Goal: Task Accomplishment & Management: Manage account settings

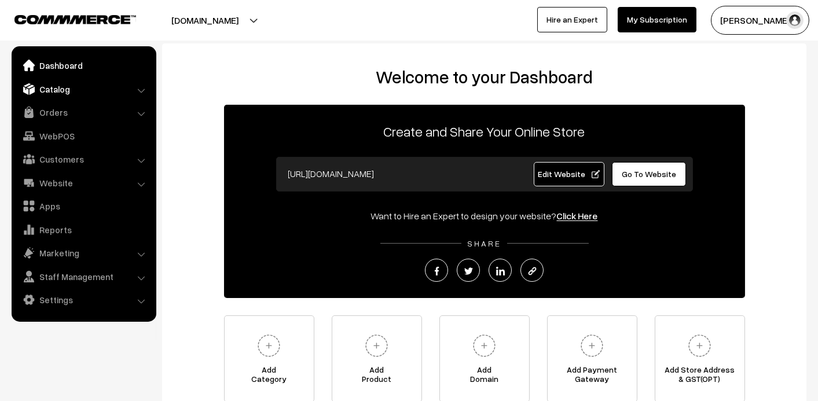
click at [56, 89] on link "Catalog" at bounding box center [83, 89] width 138 height 21
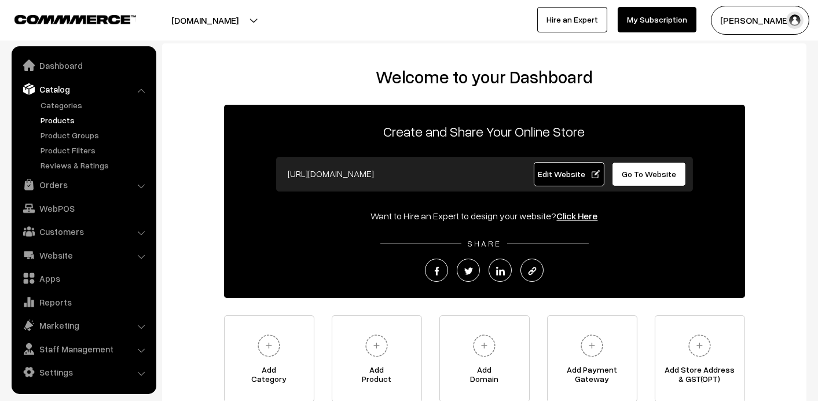
click at [63, 120] on link "Products" at bounding box center [95, 120] width 115 height 12
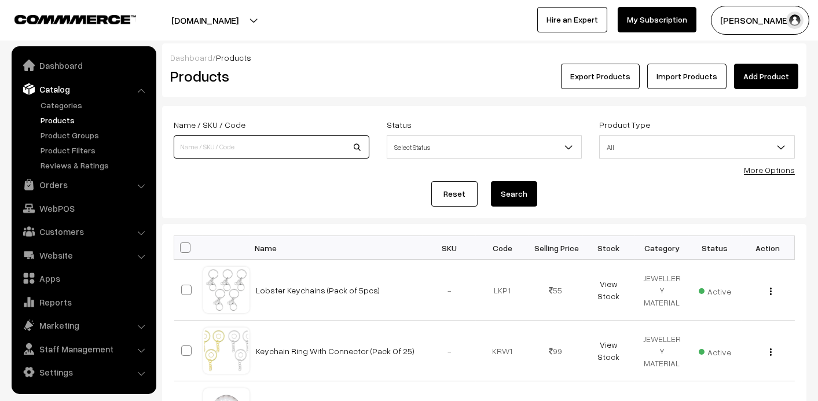
click at [204, 144] on input at bounding box center [272, 146] width 196 height 23
click at [365, 139] on input "baby" at bounding box center [272, 146] width 196 height 23
click at [360, 147] on input "baby" at bounding box center [272, 146] width 196 height 23
type input "baby"
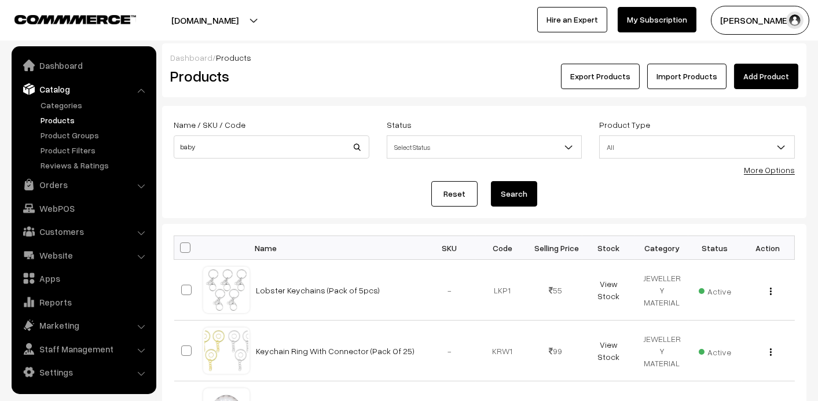
click at [508, 190] on button "Search" at bounding box center [514, 193] width 46 height 25
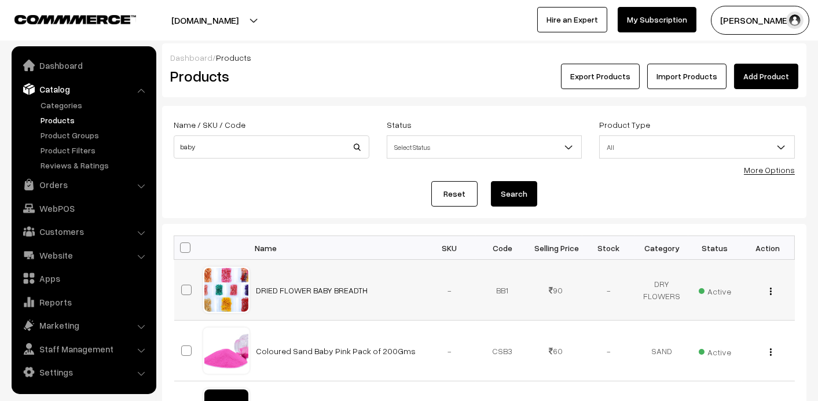
click at [299, 283] on td "DRIED FLOWER BABY BREADTH" at bounding box center [337, 290] width 174 height 61
drag, startPoint x: 299, startPoint y: 283, endPoint x: 302, endPoint y: 288, distance: 6.8
click at [302, 288] on link "DRIED FLOWER BABY BREADTH" at bounding box center [312, 290] width 112 height 10
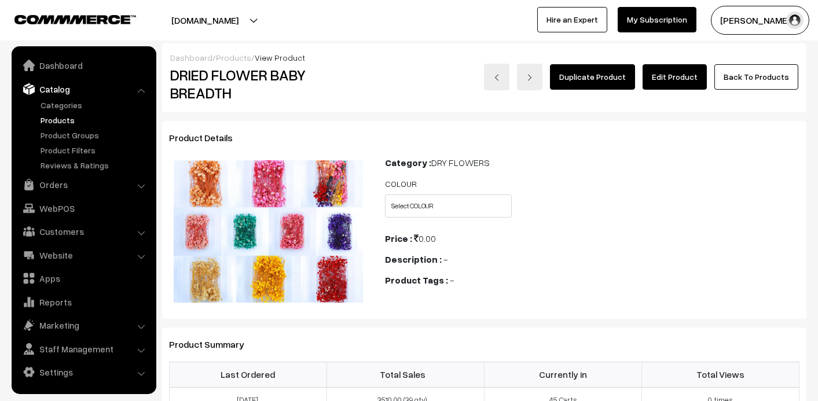
click at [679, 75] on link "Edit Product" at bounding box center [675, 76] width 64 height 25
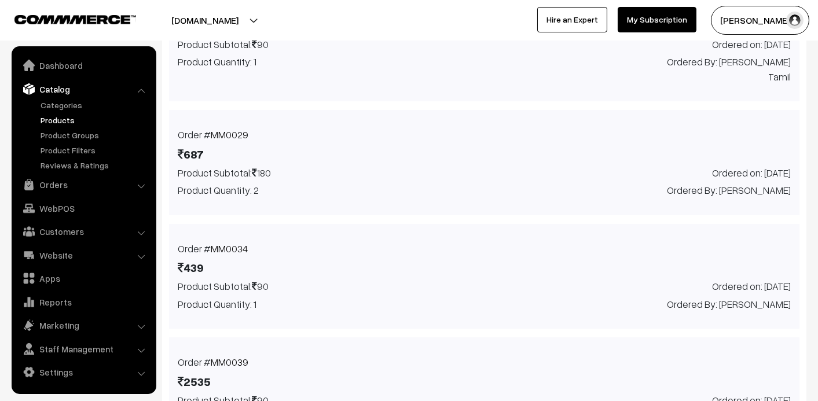
scroll to position [753, 0]
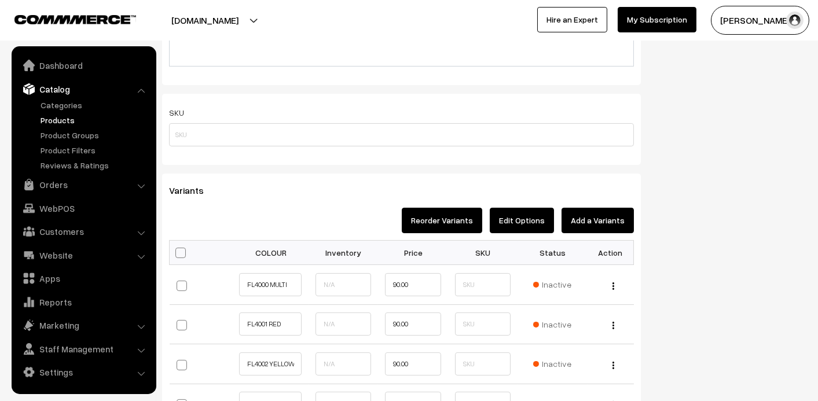
scroll to position [811, 0]
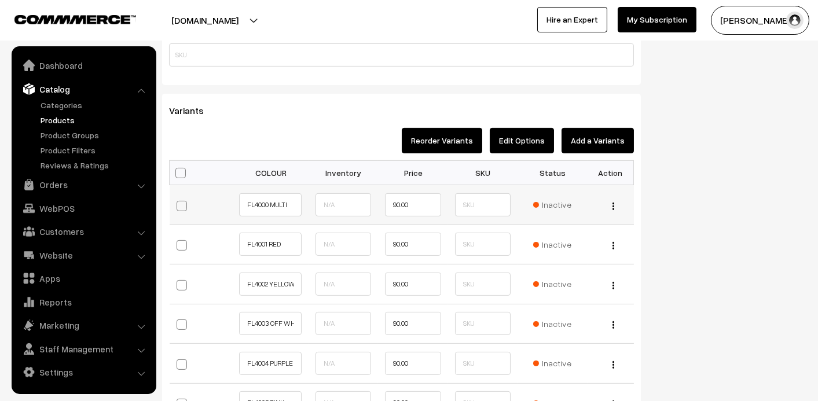
click at [550, 206] on span "Inactive" at bounding box center [552, 205] width 38 height 12
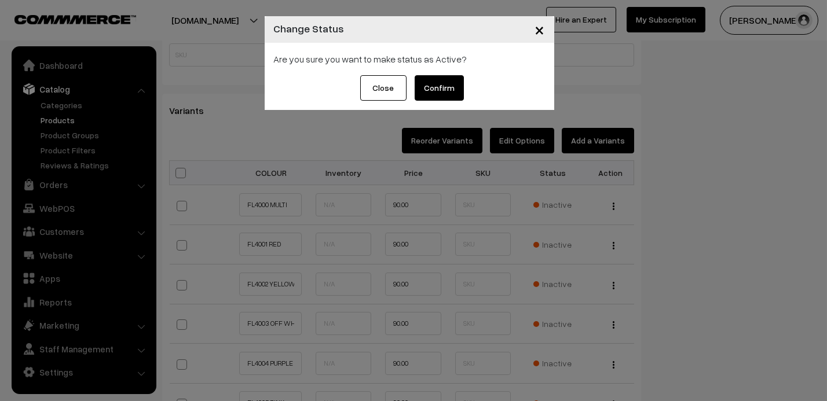
click at [419, 80] on button "Confirm" at bounding box center [439, 87] width 49 height 25
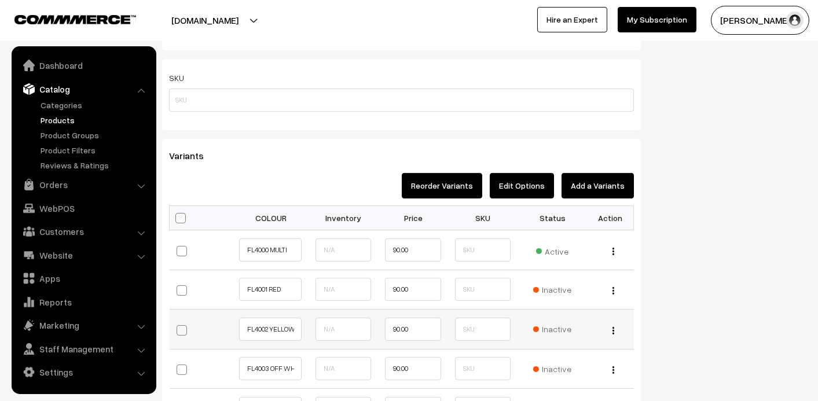
scroll to position [868, 0]
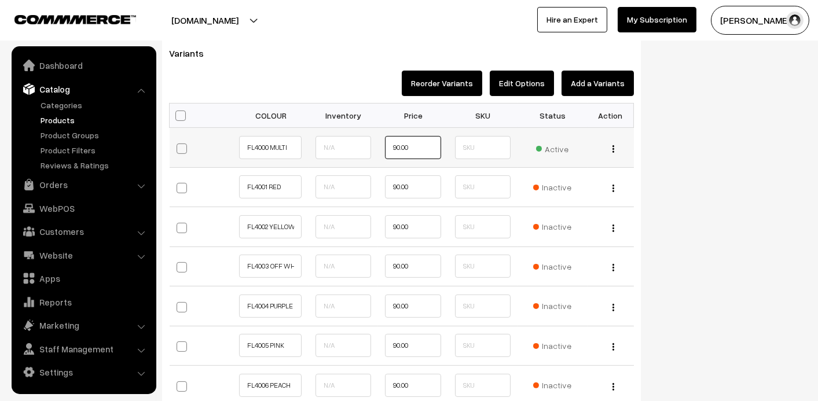
drag, startPoint x: 426, startPoint y: 146, endPoint x: 249, endPoint y: 127, distance: 178.2
click at [256, 128] on tr "FL4000 MULTI 90.00 Active Edit" at bounding box center [402, 148] width 464 height 40
type input "80"
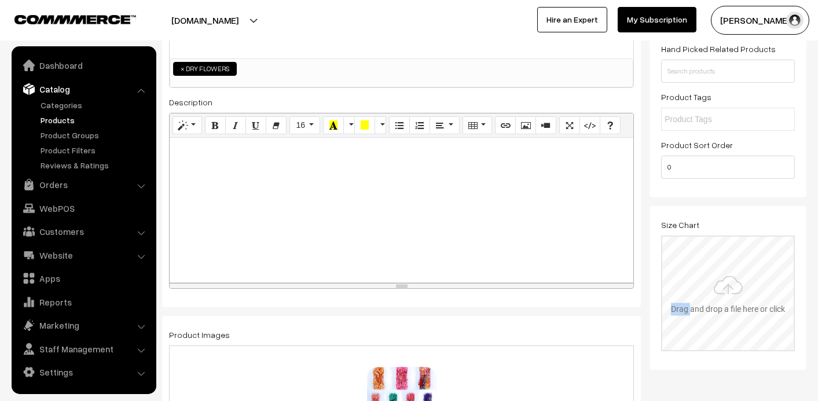
scroll to position [0, 0]
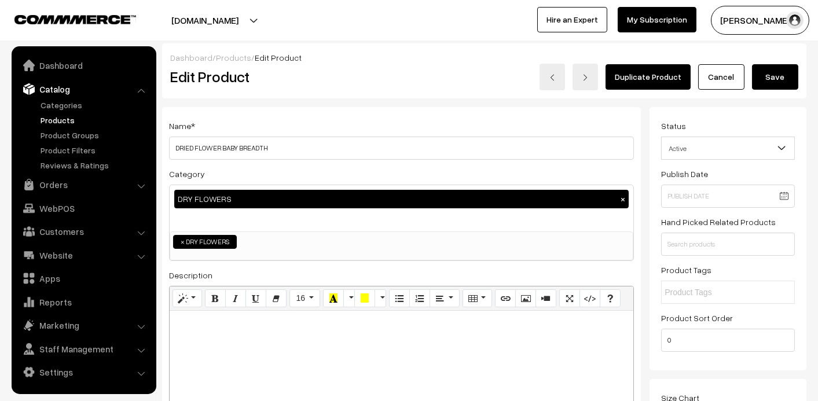
click at [776, 79] on button "Save" at bounding box center [775, 76] width 46 height 25
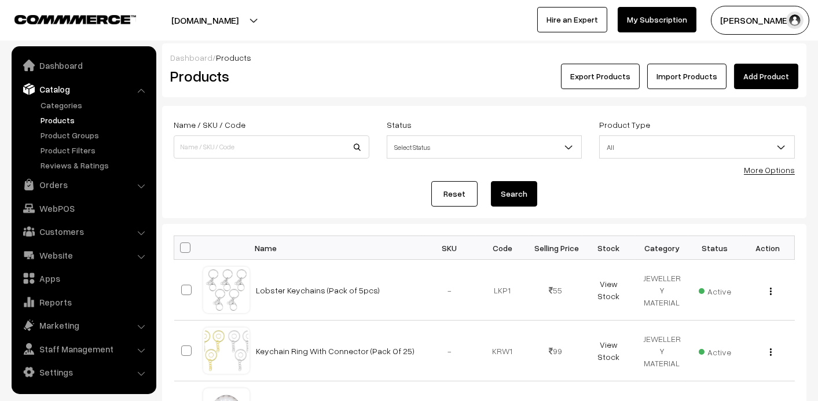
click at [57, 118] on link "Products" at bounding box center [95, 120] width 115 height 12
click at [239, 145] on input at bounding box center [272, 146] width 196 height 23
click at [756, 73] on link "Add Product" at bounding box center [766, 76] width 64 height 25
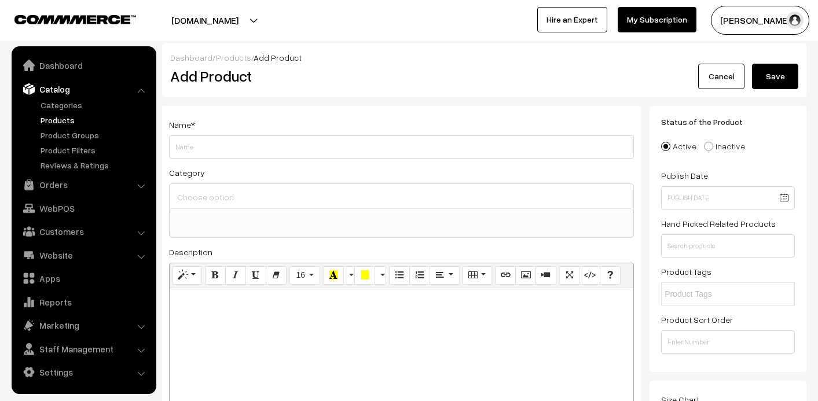
select select
click at [210, 156] on input "Weight" at bounding box center [401, 146] width 465 height 23
click at [214, 148] on input "Weight" at bounding box center [401, 146] width 465 height 23
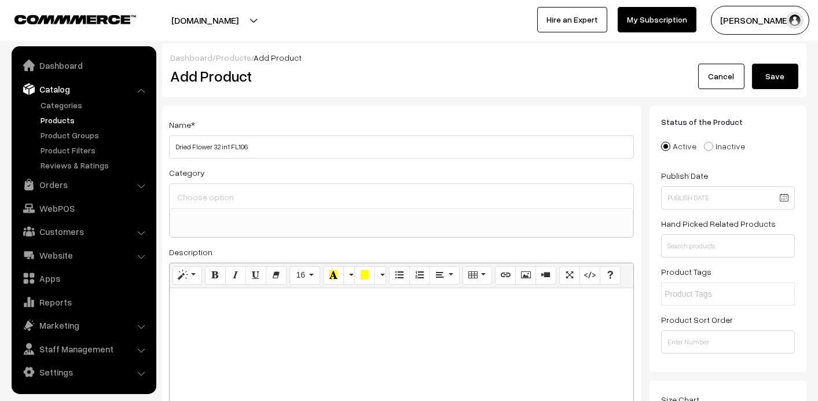
type input "Dried Flower 32 in1 FL106"
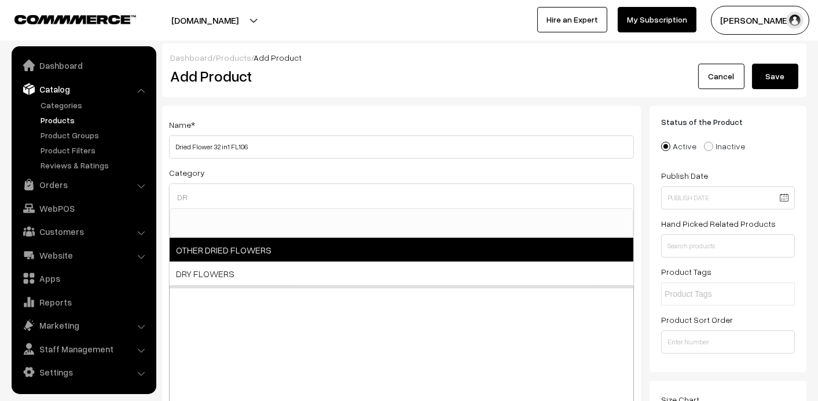
type input "DR"
click at [190, 250] on span "OTHER DRIED FLOWERS" at bounding box center [402, 250] width 464 height 24
select select "11"
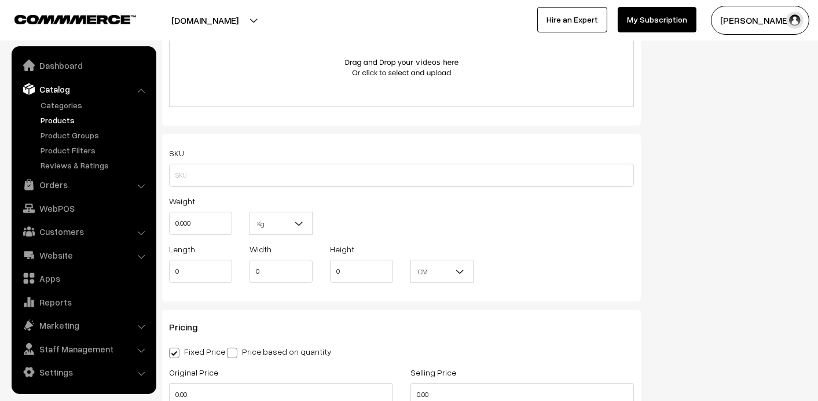
scroll to position [811, 0]
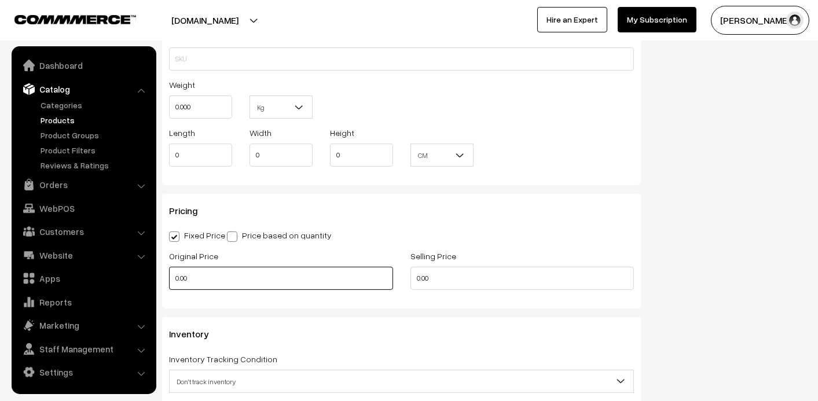
click at [287, 281] on input "0.00" at bounding box center [281, 278] width 224 height 23
type input "300"
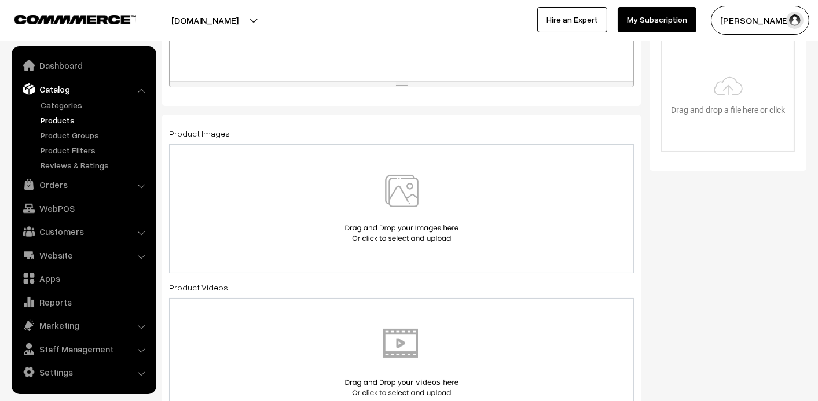
scroll to position [463, 0]
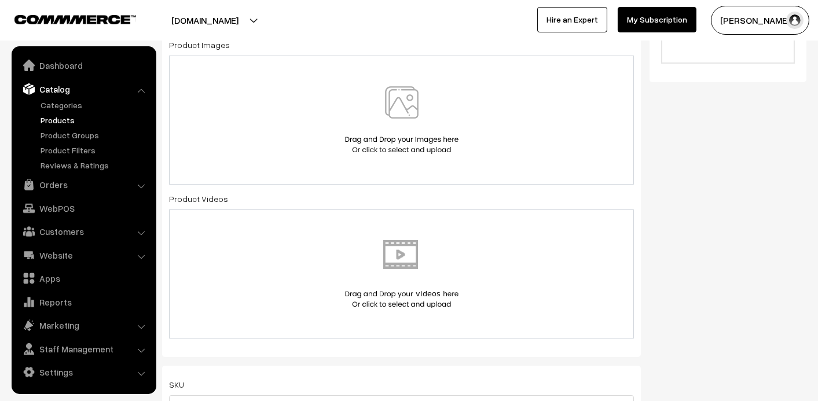
type input "170"
click at [417, 94] on img at bounding box center [401, 120] width 119 height 68
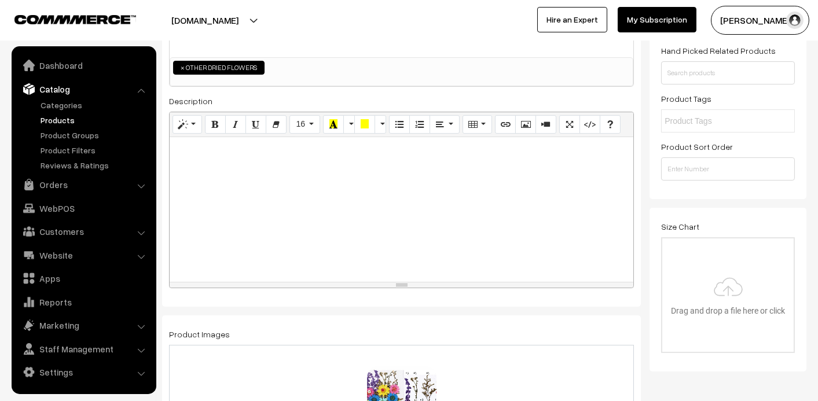
scroll to position [0, 0]
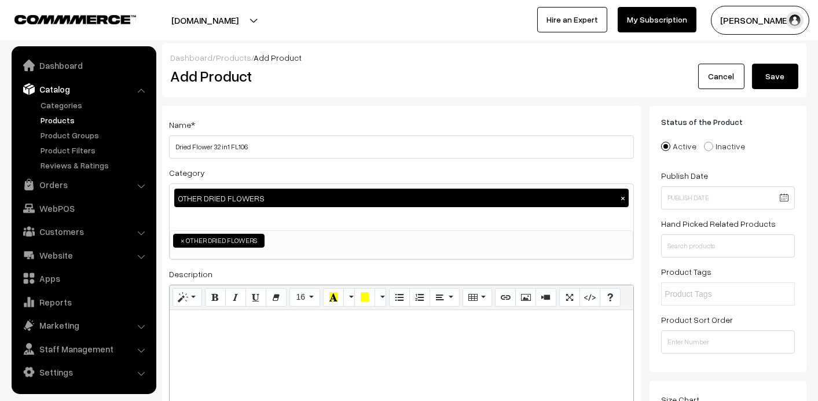
click at [779, 77] on button "Save" at bounding box center [775, 76] width 46 height 25
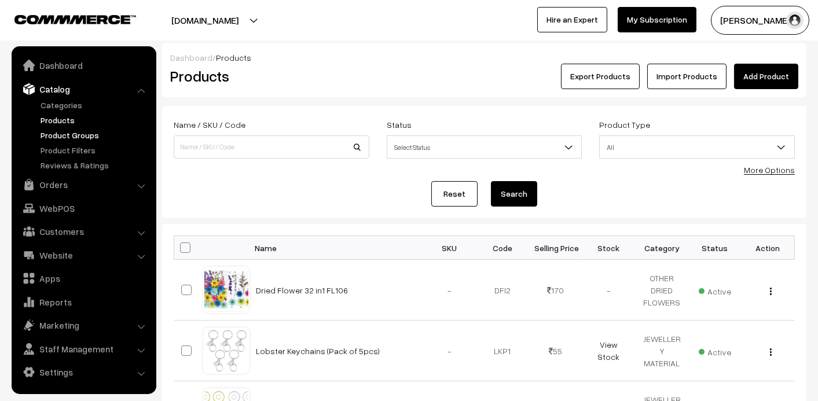
click at [62, 134] on link "Product Groups" at bounding box center [95, 135] width 115 height 12
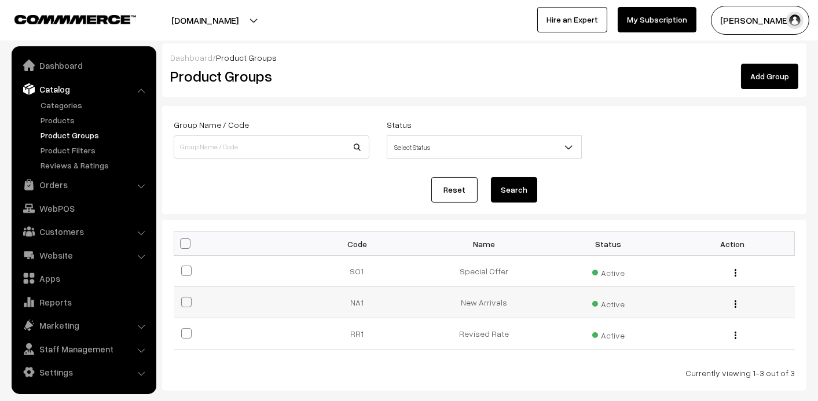
click at [490, 303] on td "New Arrivals" at bounding box center [484, 302] width 124 height 31
click at [737, 303] on div "Edit Delete" at bounding box center [732, 302] width 110 height 12
click at [735, 306] on img "button" at bounding box center [736, 304] width 2 height 8
click at [737, 306] on div "Edit Delete" at bounding box center [732, 302] width 110 height 12
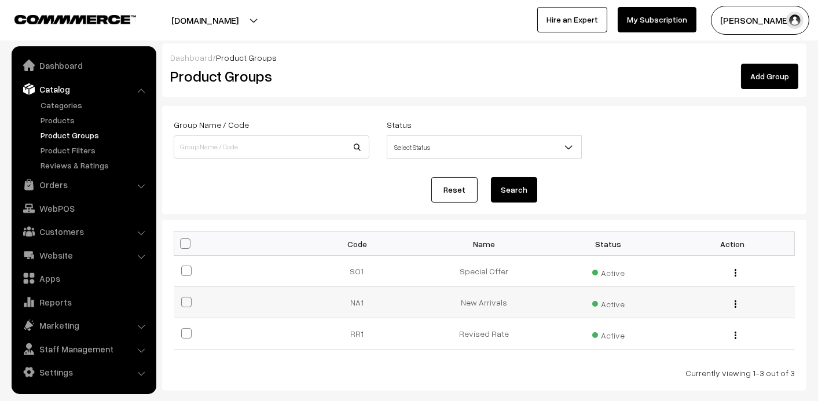
click at [730, 303] on div "Edit Delete" at bounding box center [732, 302] width 110 height 12
click at [736, 303] on button "button" at bounding box center [735, 303] width 3 height 9
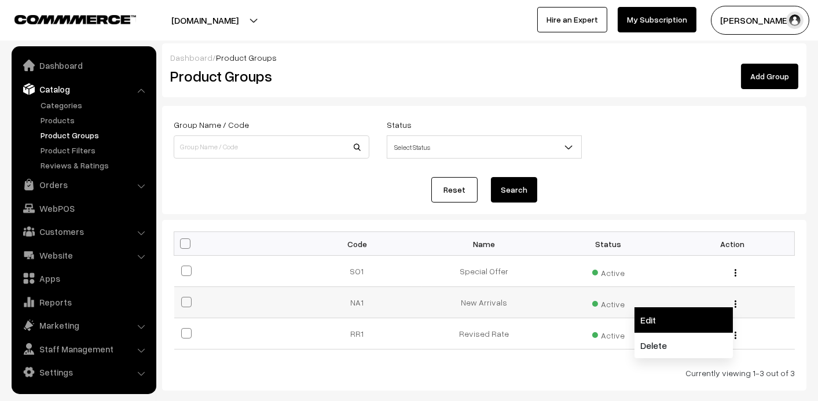
click at [706, 324] on link "Edit" at bounding box center [684, 319] width 98 height 25
click at [706, 324] on td "Edit Delete" at bounding box center [732, 333] width 124 height 31
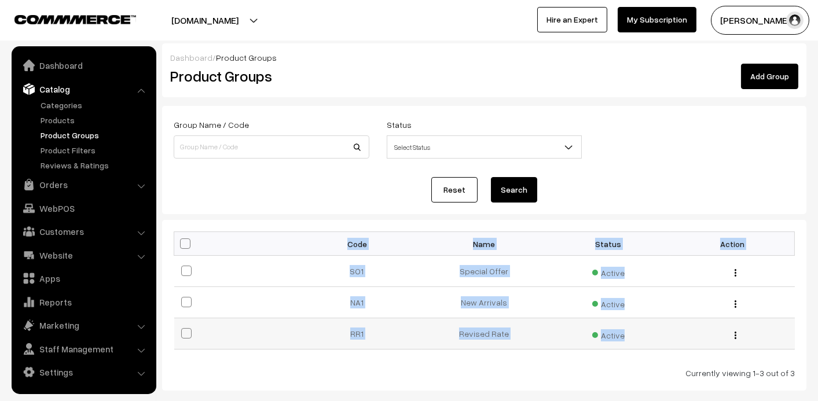
scroll to position [41, 0]
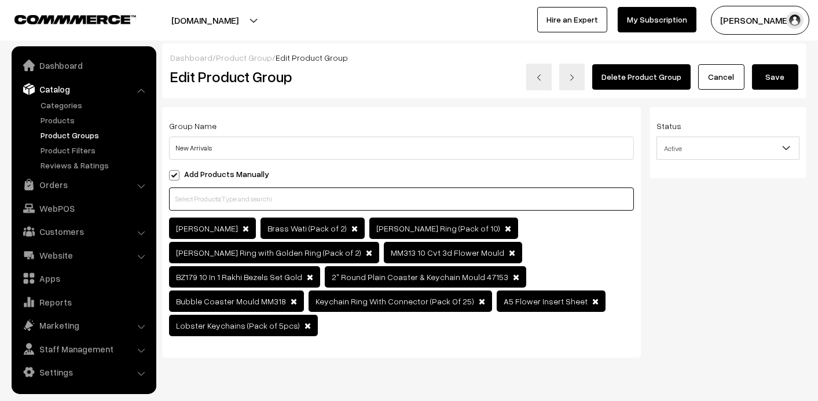
click at [433, 202] on input "text" at bounding box center [401, 199] width 465 height 23
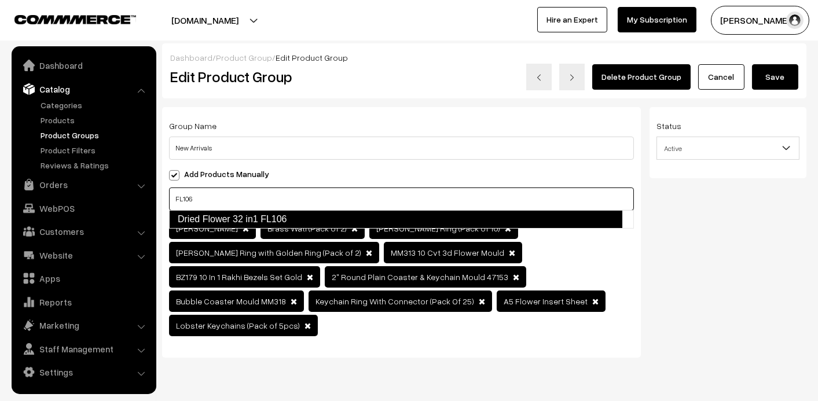
click at [389, 222] on link "Dried Flower 32 in1 FL106" at bounding box center [395, 219] width 453 height 19
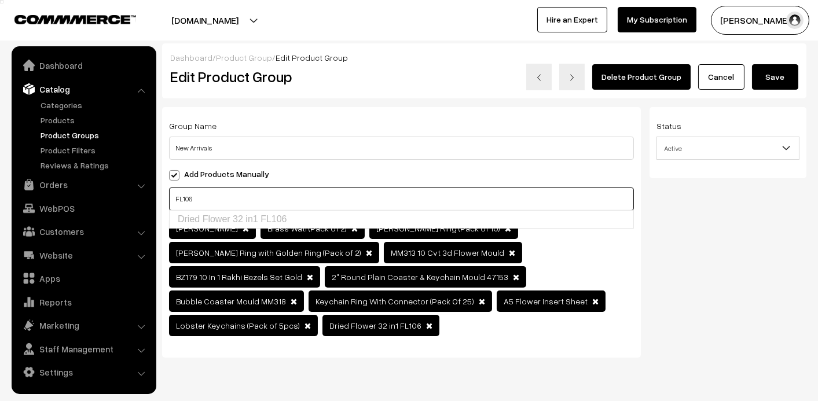
type input "FL106"
click at [780, 72] on button "Save" at bounding box center [775, 76] width 46 height 25
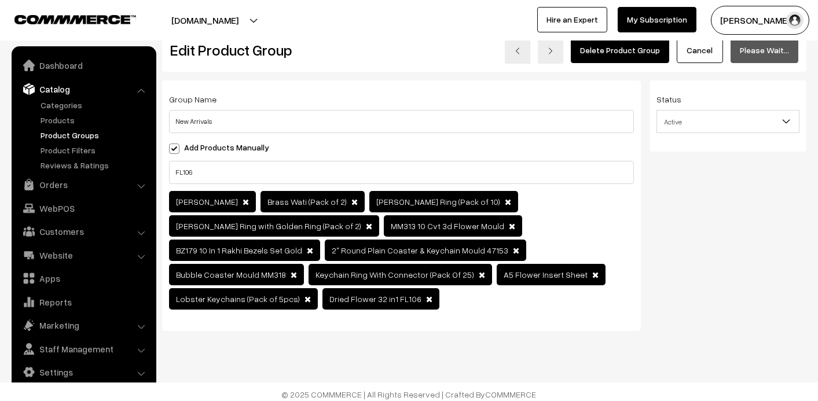
scroll to position [39, 0]
